Goal: Information Seeking & Learning: Learn about a topic

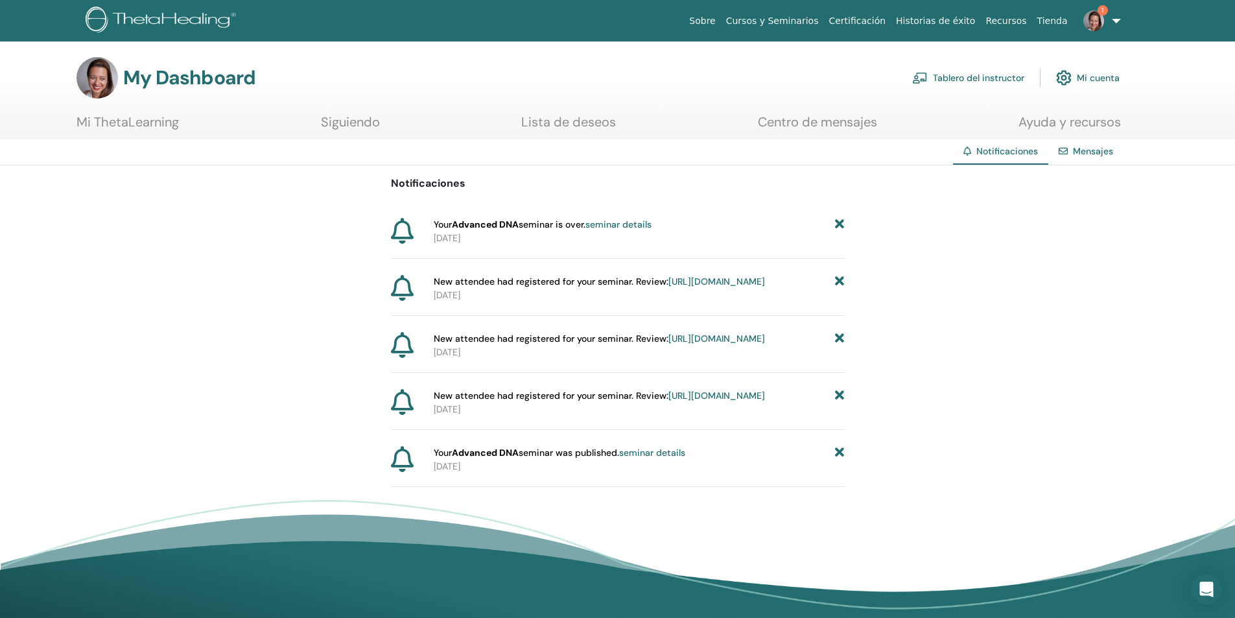
click at [838, 221] on icon at bounding box center [839, 225] width 9 height 14
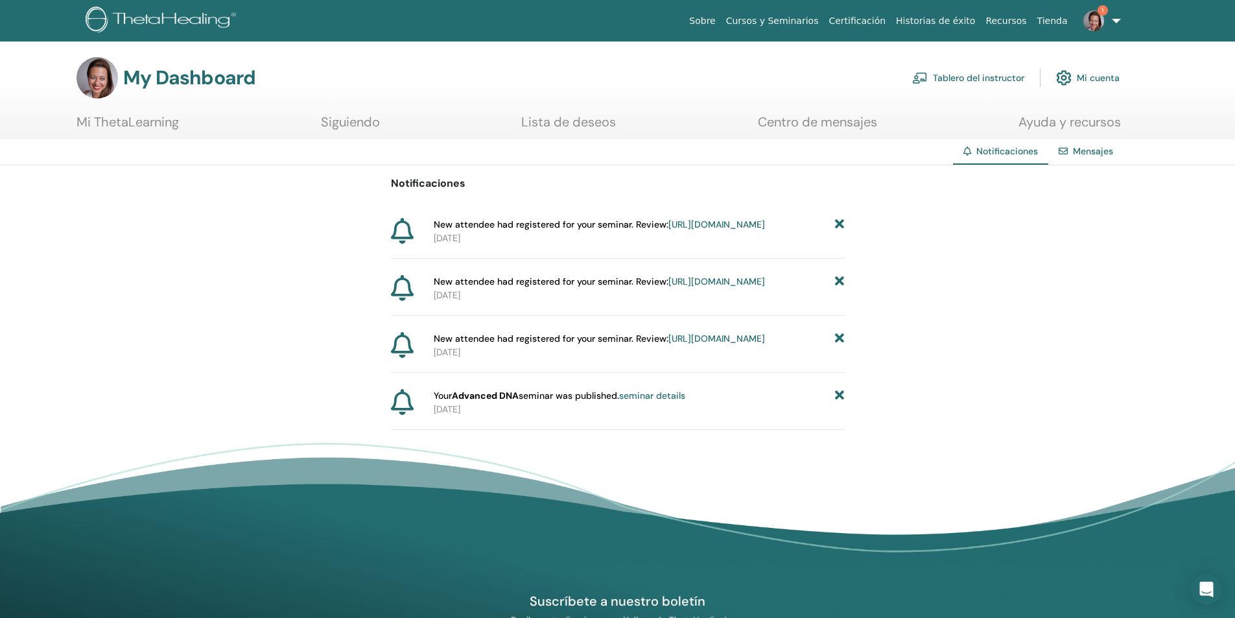
click at [838, 221] on icon at bounding box center [839, 225] width 9 height 14
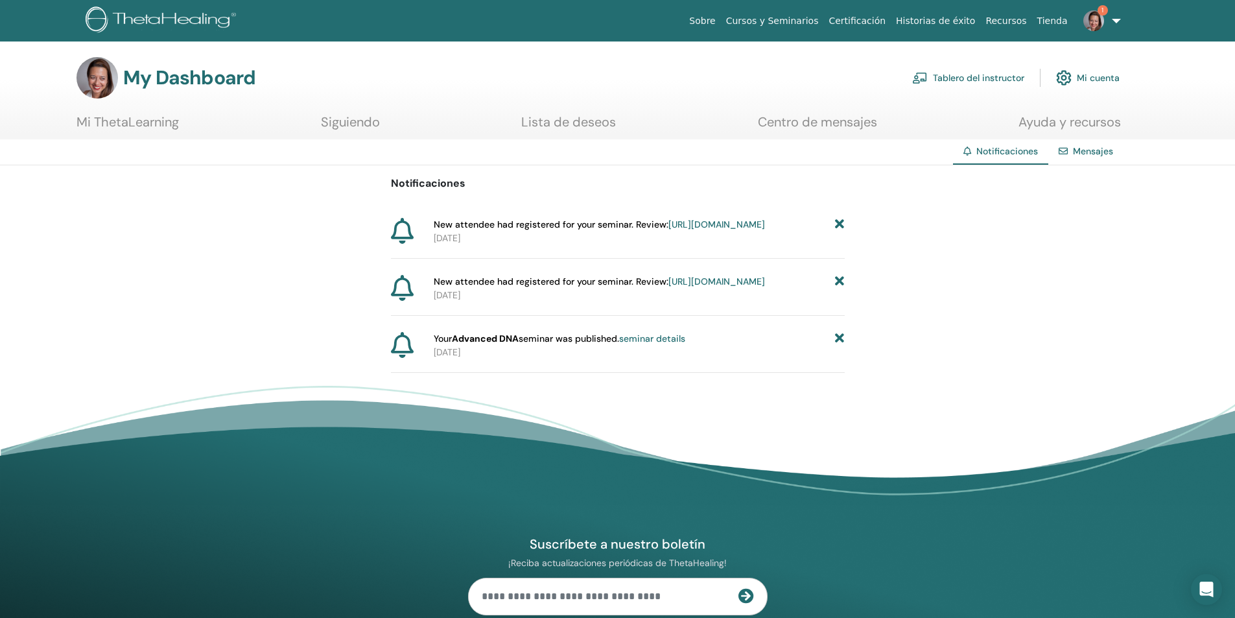
click at [838, 221] on icon at bounding box center [839, 225] width 9 height 14
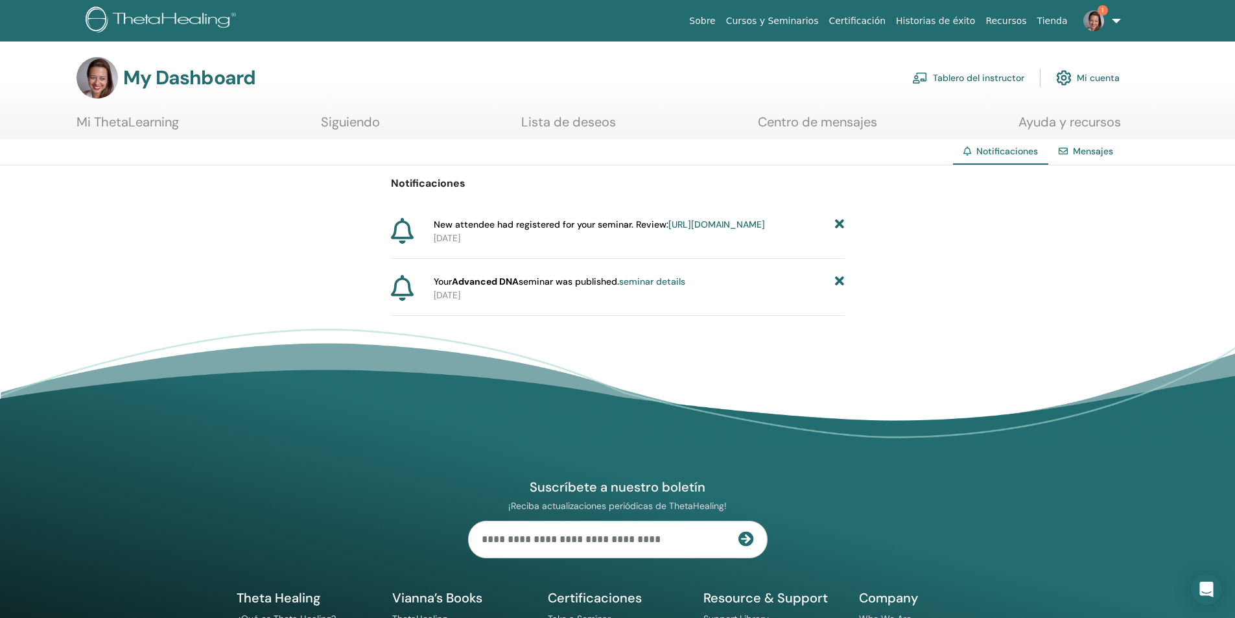
click at [838, 221] on icon at bounding box center [839, 225] width 9 height 14
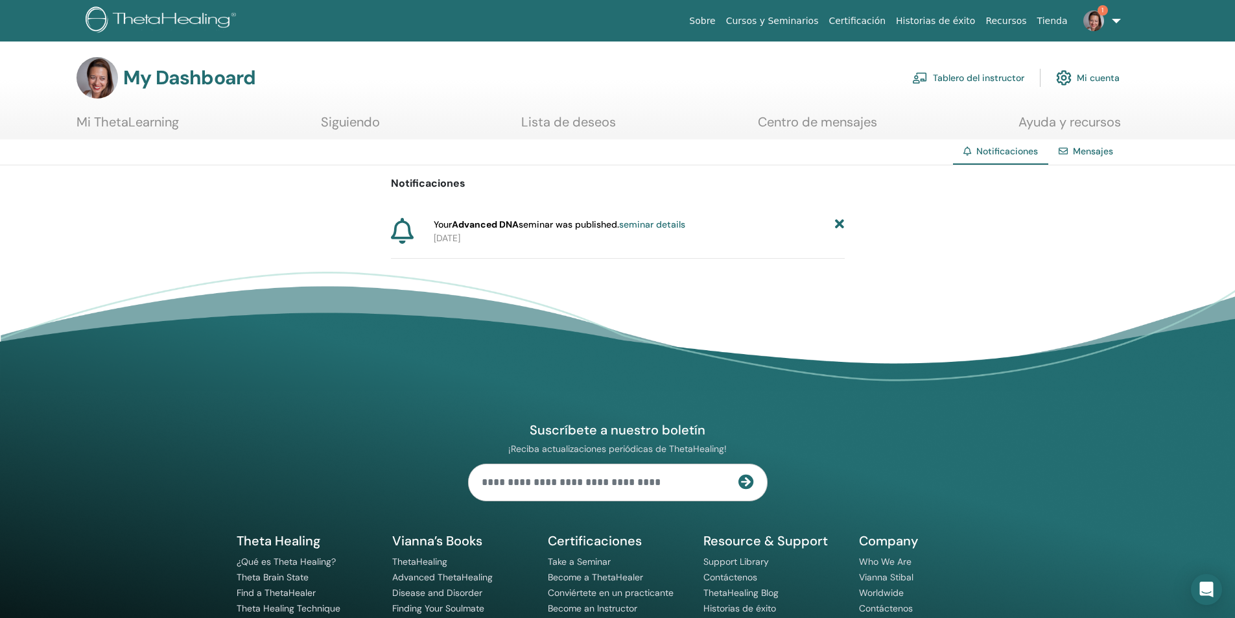
click at [838, 221] on icon at bounding box center [839, 225] width 9 height 14
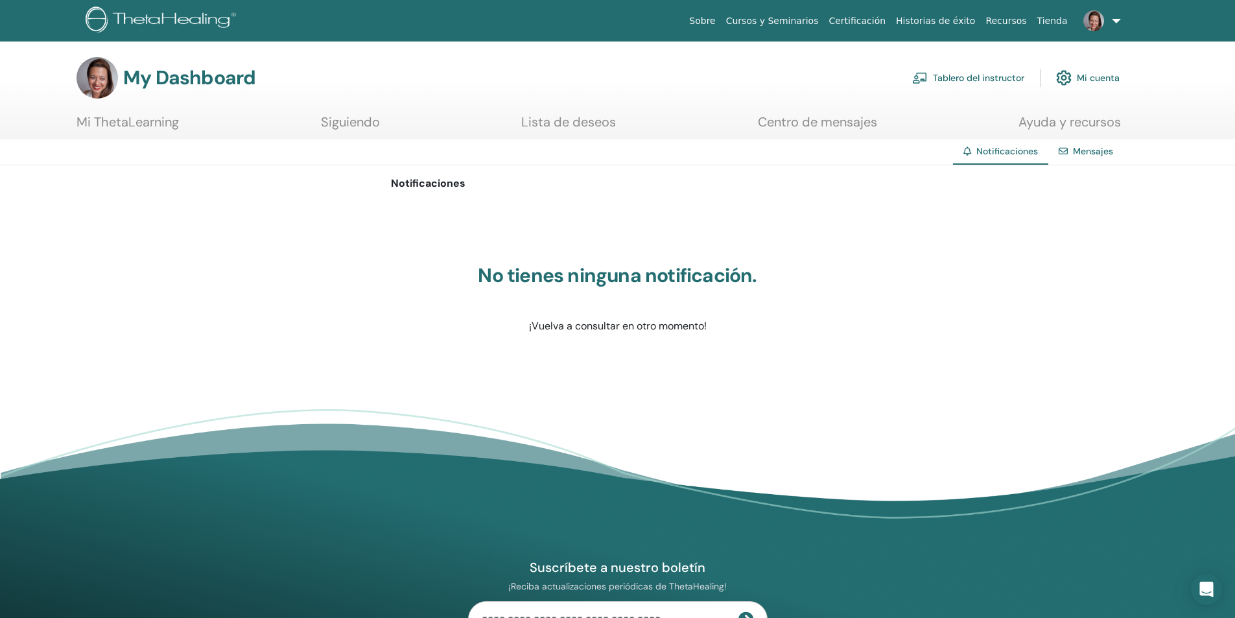
click at [824, 23] on link "Cursos y Seminarios" at bounding box center [772, 21] width 103 height 24
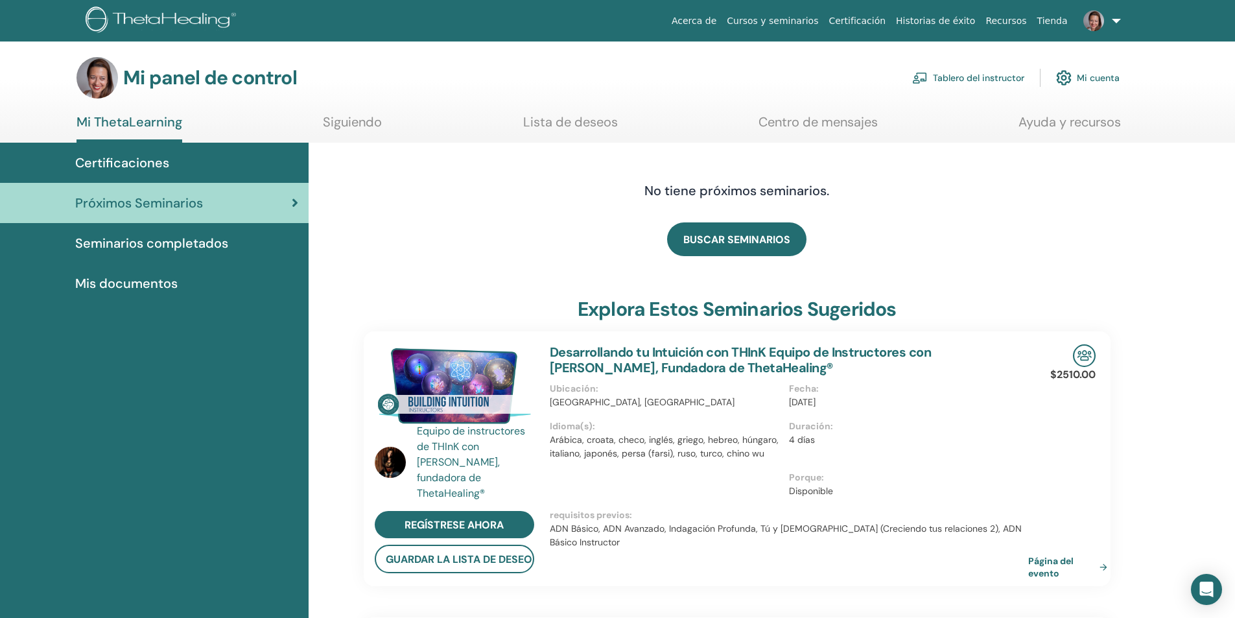
click at [155, 160] on font "Certificaciones" at bounding box center [122, 162] width 94 height 17
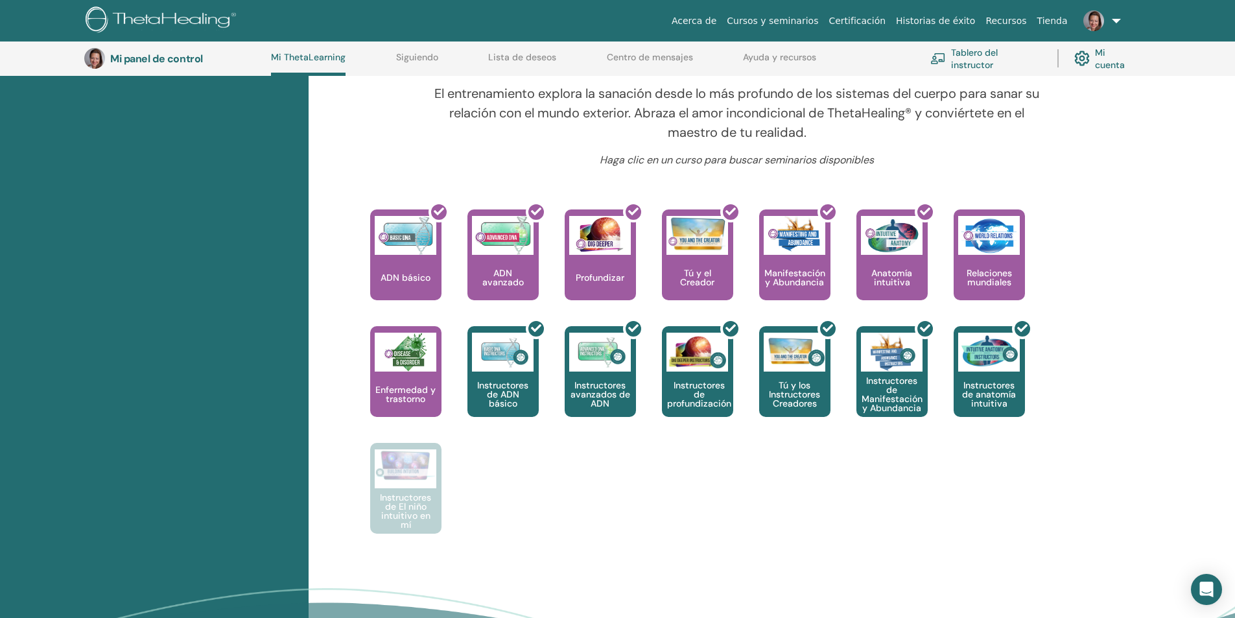
scroll to position [434, 0]
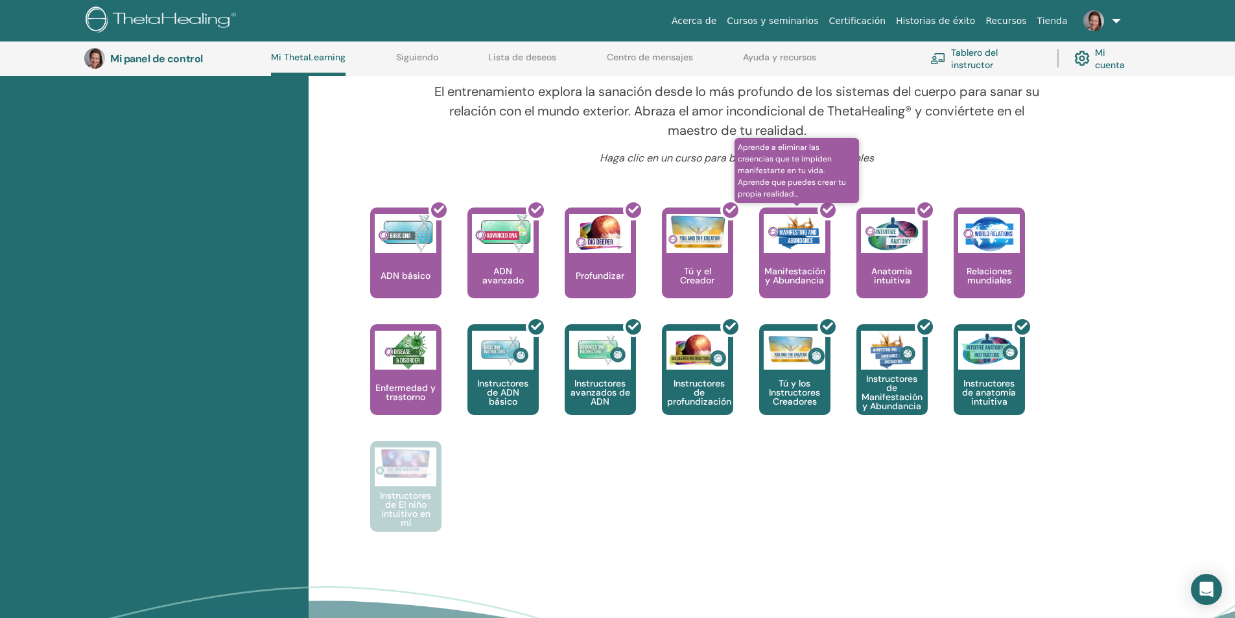
click at [808, 279] on div at bounding box center [802, 258] width 71 height 117
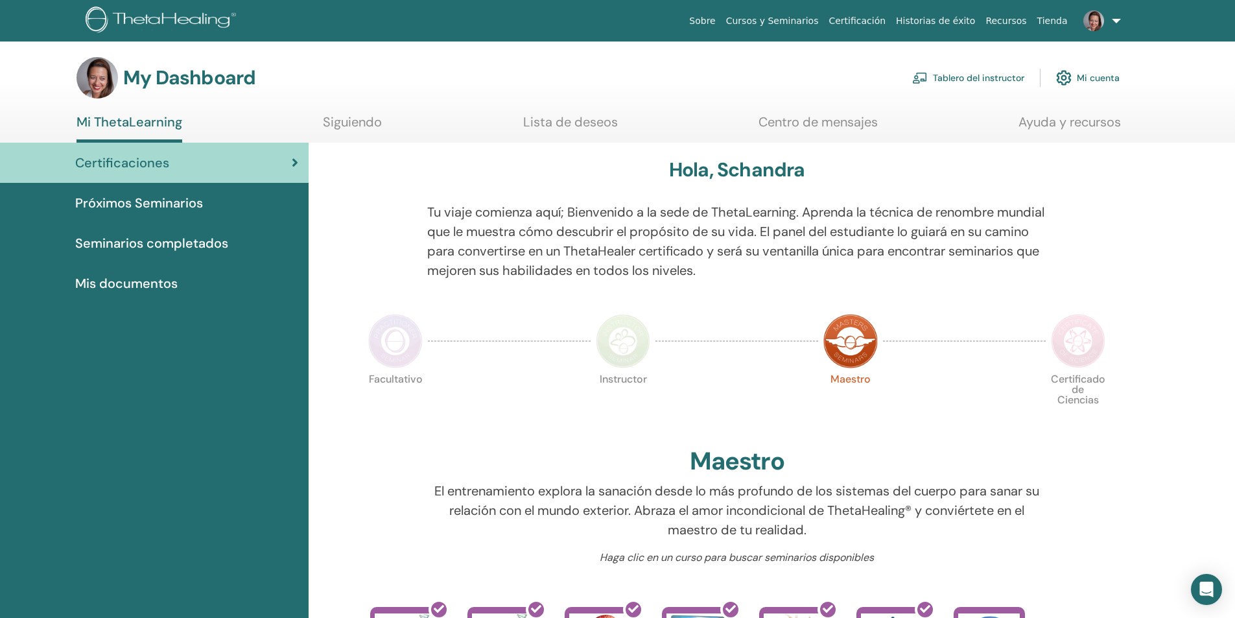
click at [169, 239] on span "Seminarios completados" at bounding box center [151, 242] width 153 height 19
